Goal: Transaction & Acquisition: Purchase product/service

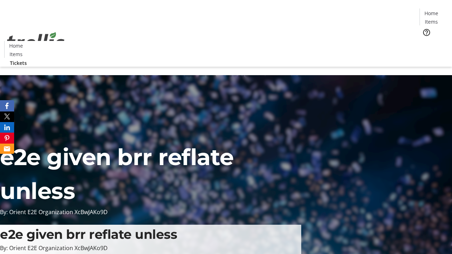
click at [425, 41] on span "Tickets" at bounding box center [433, 44] width 17 height 7
